Goal: Information Seeking & Learning: Check status

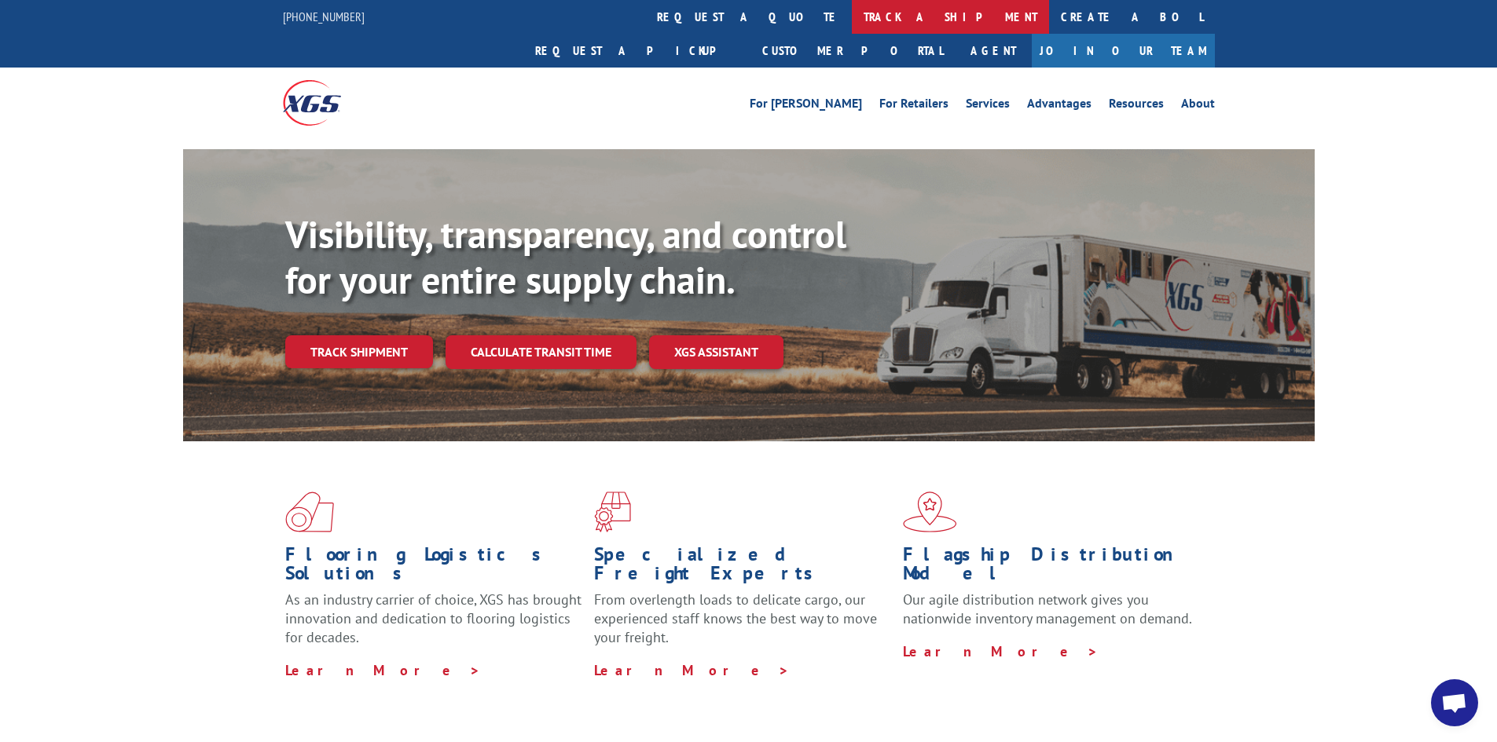
click at [852, 16] on link "track a shipment" at bounding box center [950, 17] width 197 height 34
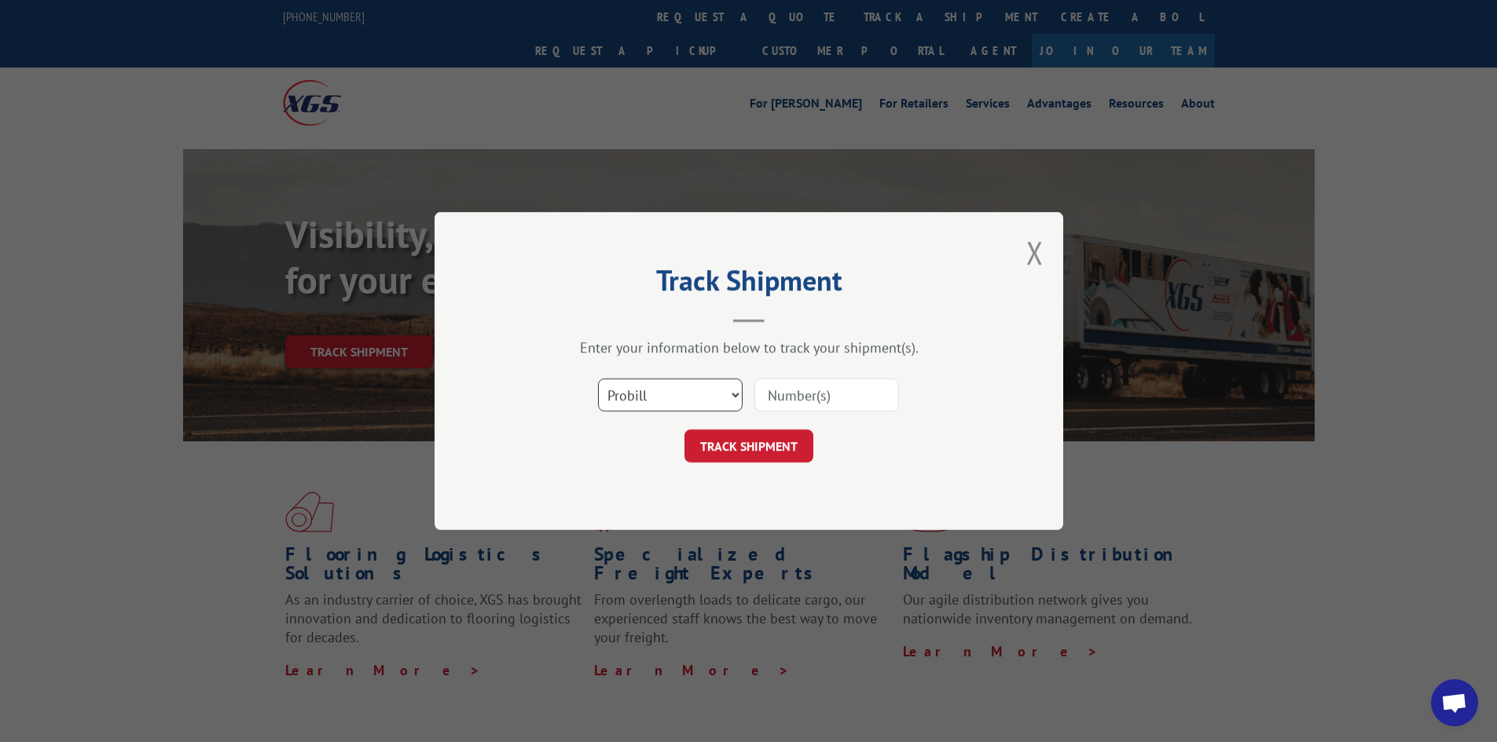
drag, startPoint x: 705, startPoint y: 394, endPoint x: 762, endPoint y: 394, distance: 57.4
click at [705, 394] on select "Select category... Probill BOL PO" at bounding box center [670, 395] width 145 height 33
click at [793, 392] on input at bounding box center [826, 395] width 145 height 33
click at [726, 399] on select "Select category... Probill BOL PO" at bounding box center [670, 395] width 145 height 33
click at [816, 399] on input at bounding box center [826, 395] width 145 height 33
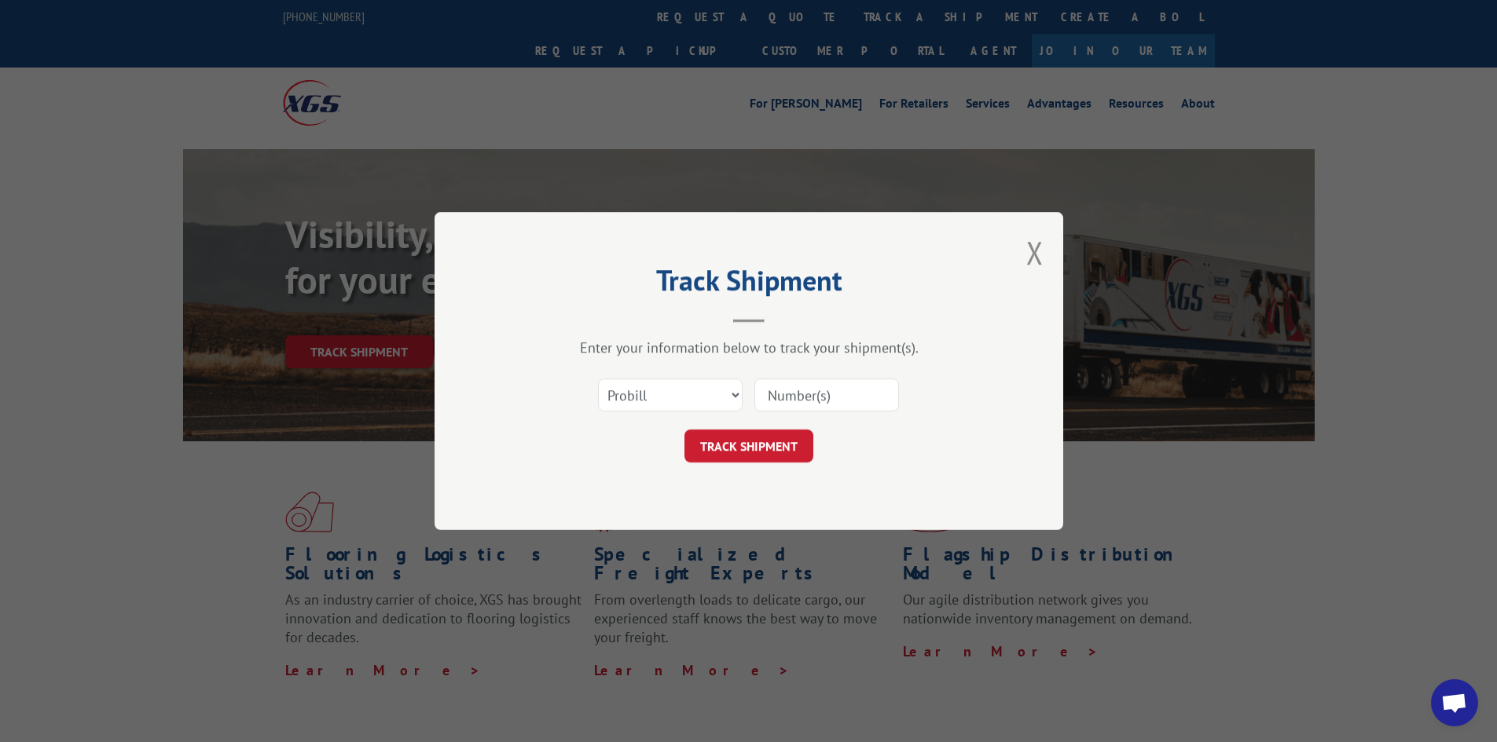
paste input "17496776"
type input "17496776"
click at [763, 446] on button "TRACK SHIPMENT" at bounding box center [748, 446] width 129 height 33
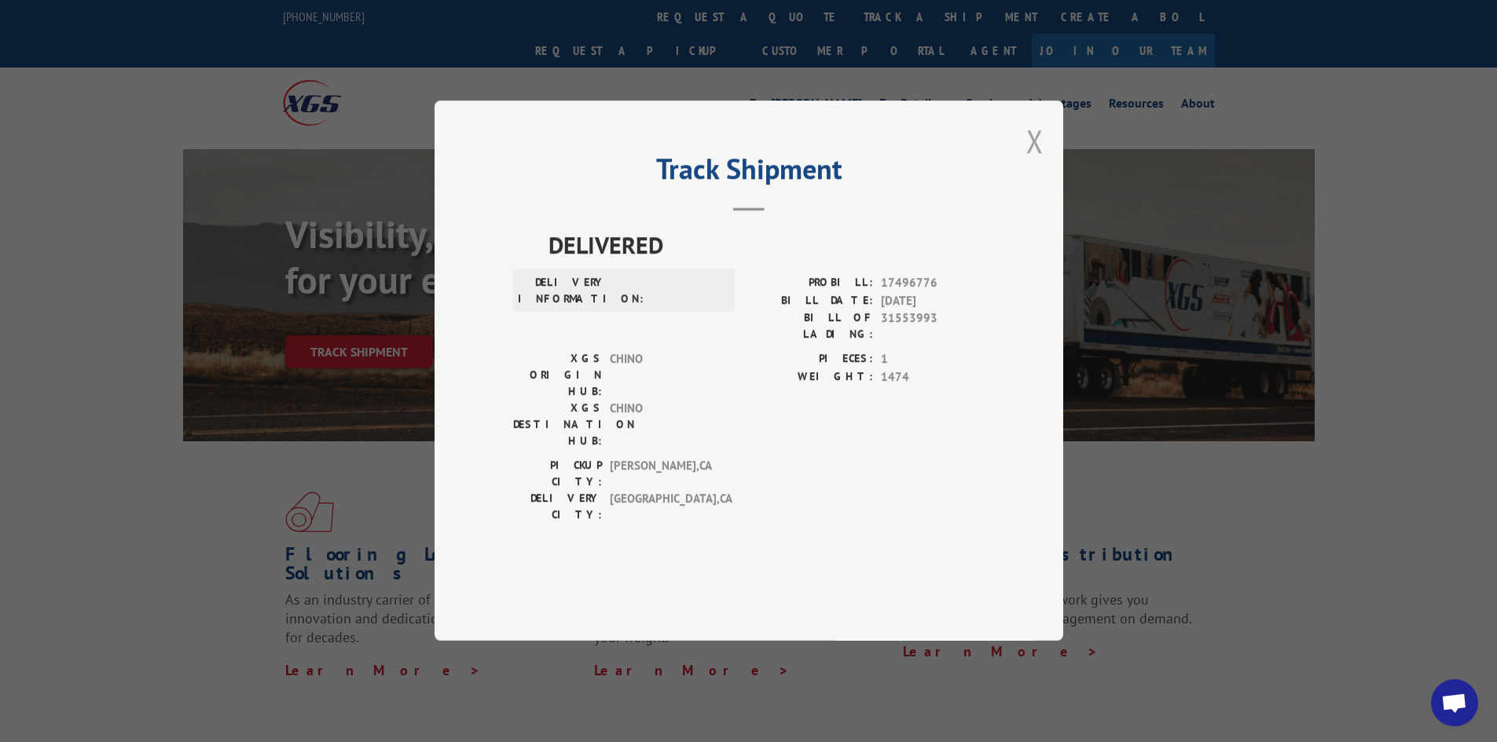
click at [1038, 162] on button "Close modal" at bounding box center [1034, 141] width 17 height 42
